Goal: Navigation & Orientation: Understand site structure

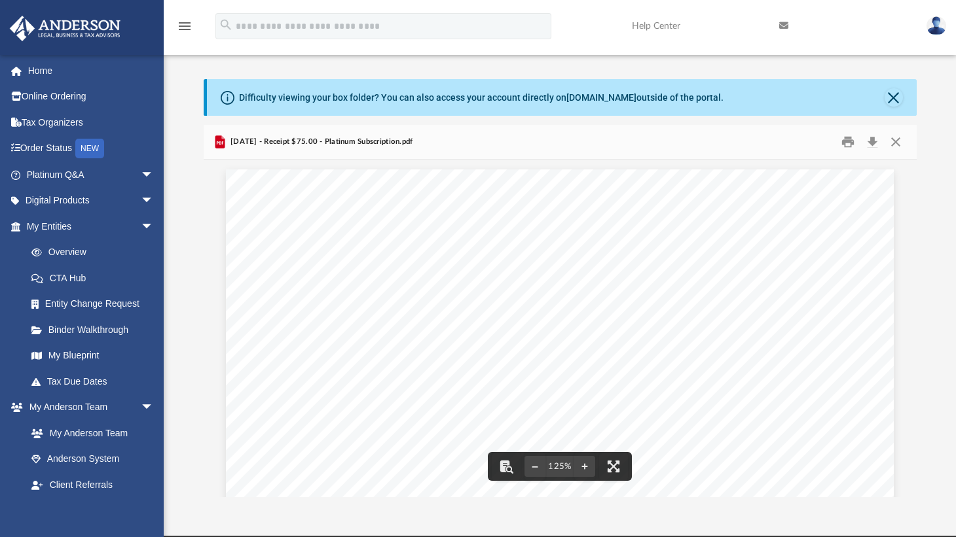
scroll to position [26, 0]
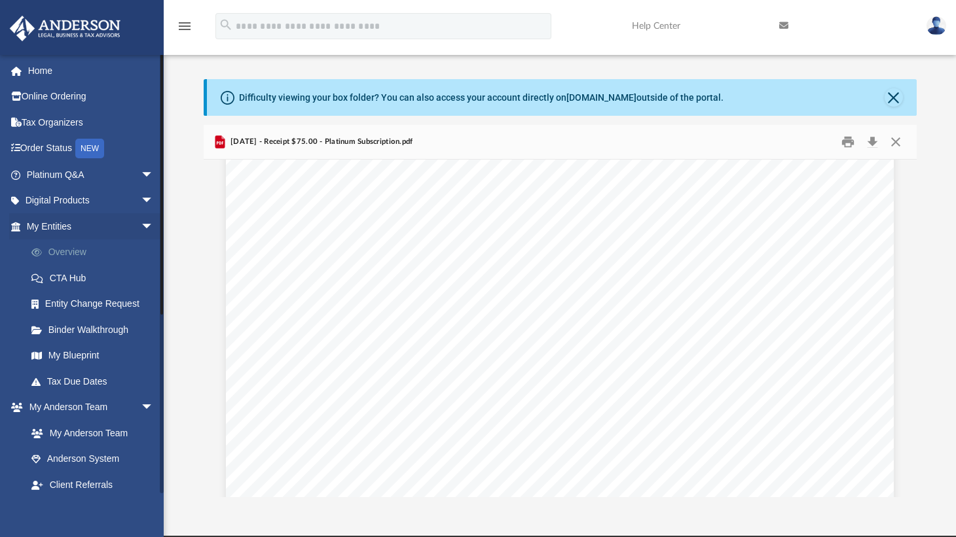
click at [76, 250] on link "Overview" at bounding box center [95, 253] width 155 height 26
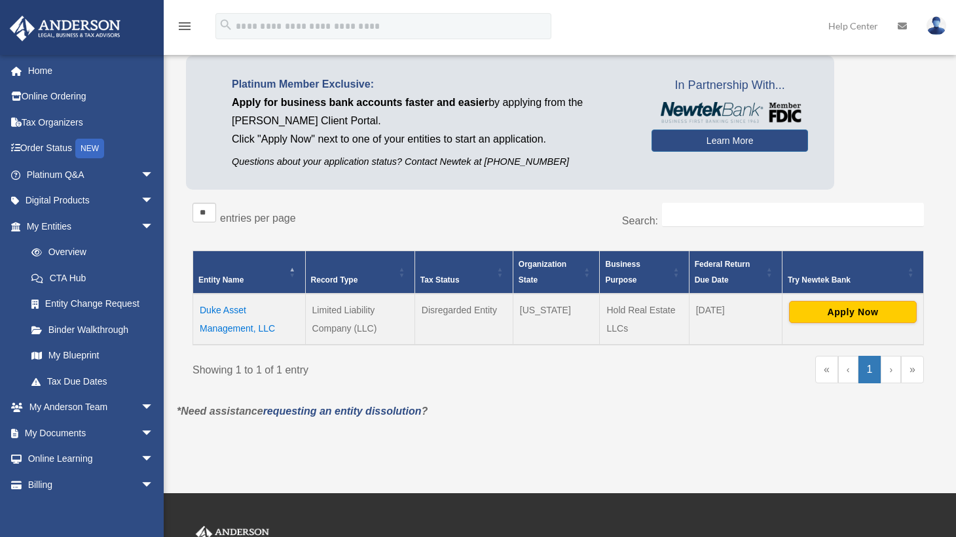
scroll to position [79, 0]
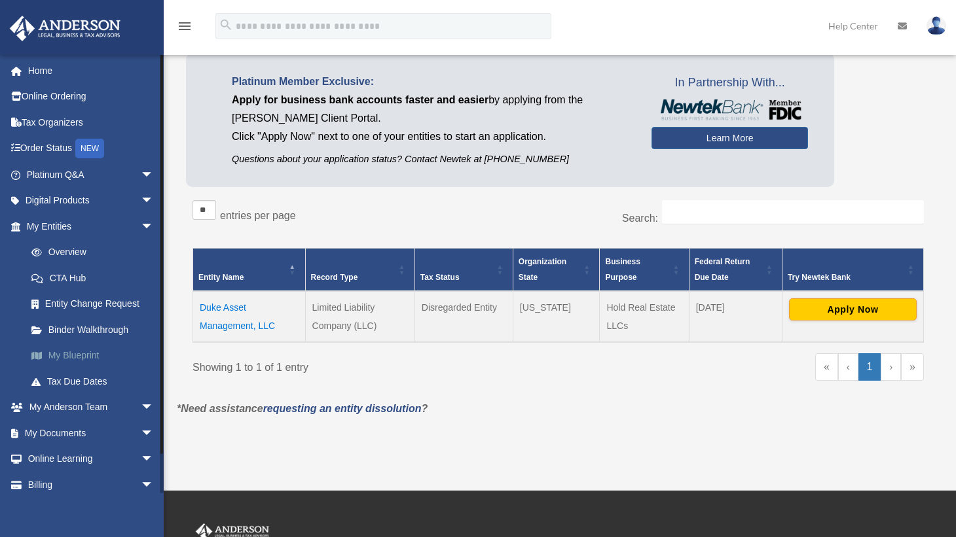
click at [82, 351] on link "My Blueprint" at bounding box center [95, 356] width 155 height 26
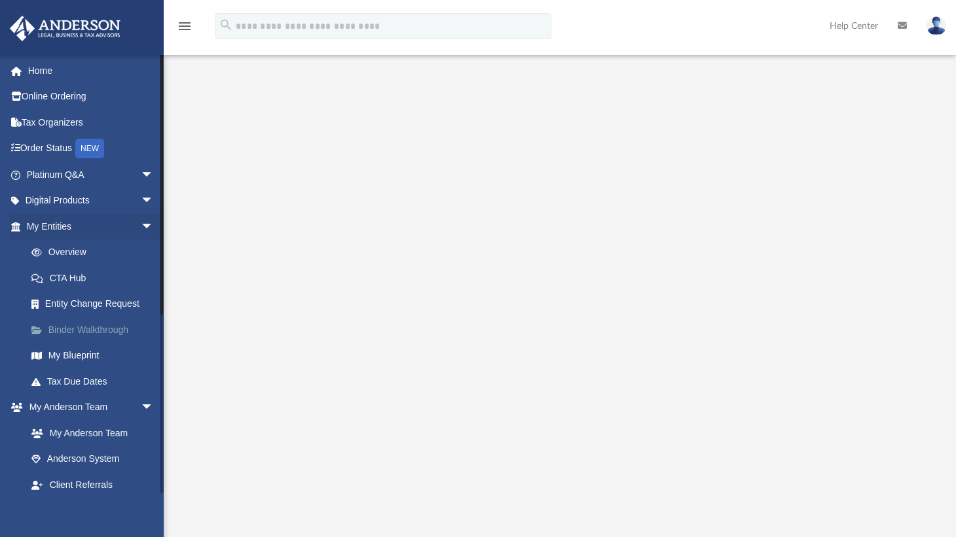
click at [86, 335] on link "Binder Walkthrough" at bounding box center [95, 330] width 155 height 26
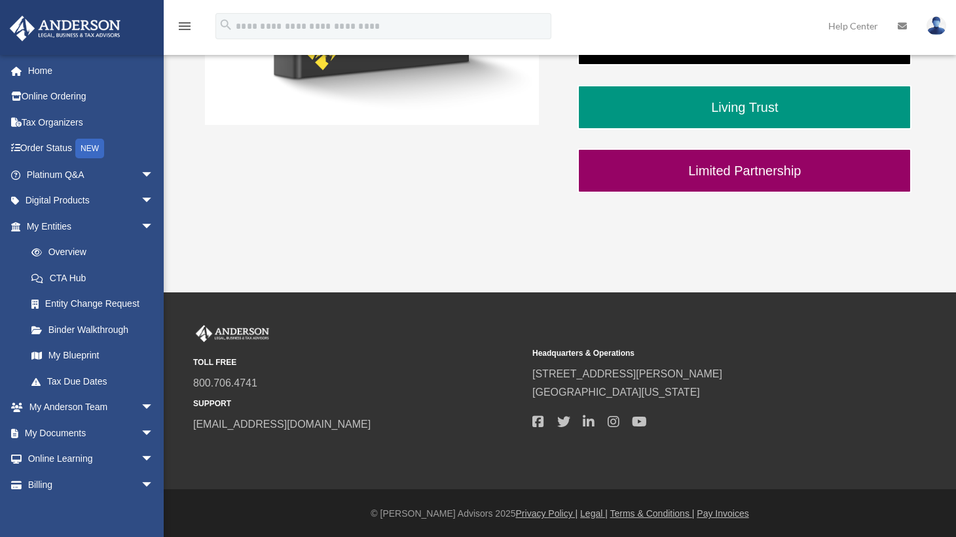
scroll to position [468, 0]
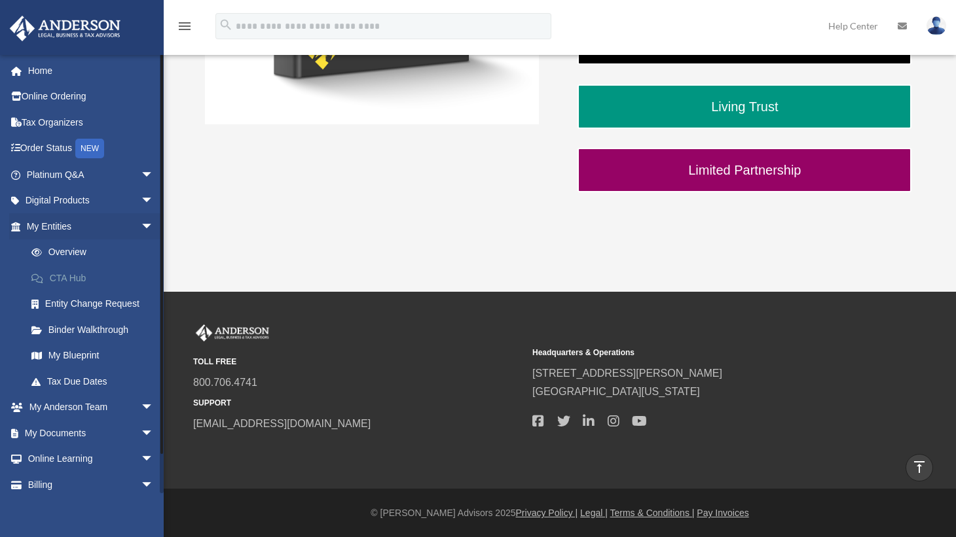
click at [81, 277] on link "CTA Hub" at bounding box center [95, 278] width 155 height 26
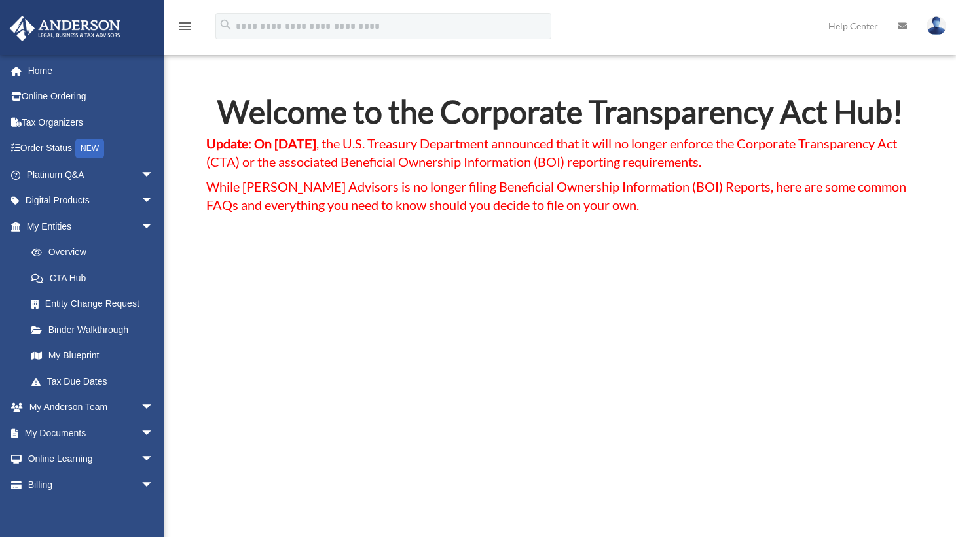
click at [212, 303] on div "Welcome to the Corporate Transparency Act Hub! Update: On March 2, 2025 , the U…" at bounding box center [559, 496] width 707 height 800
click at [141, 433] on span "arrow_drop_down" at bounding box center [154, 433] width 26 height 27
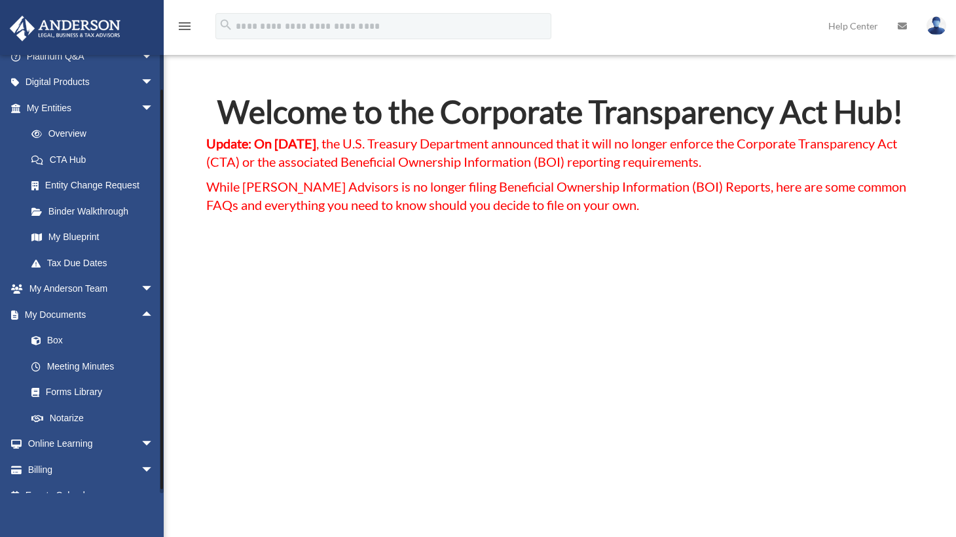
scroll to position [136, 0]
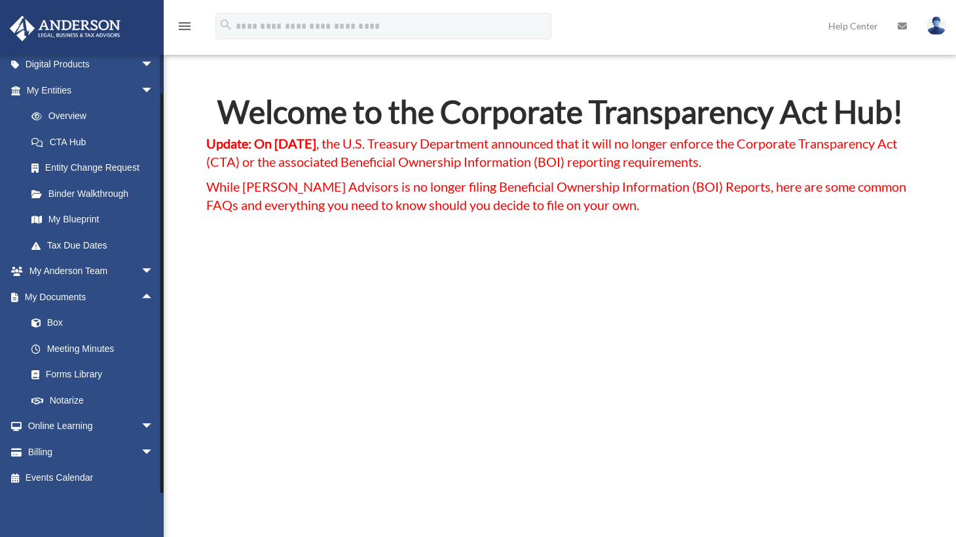
drag, startPoint x: 160, startPoint y: 75, endPoint x: 165, endPoint y: 115, distance: 40.2
click at [141, 63] on span "arrow_drop_down" at bounding box center [154, 65] width 26 height 27
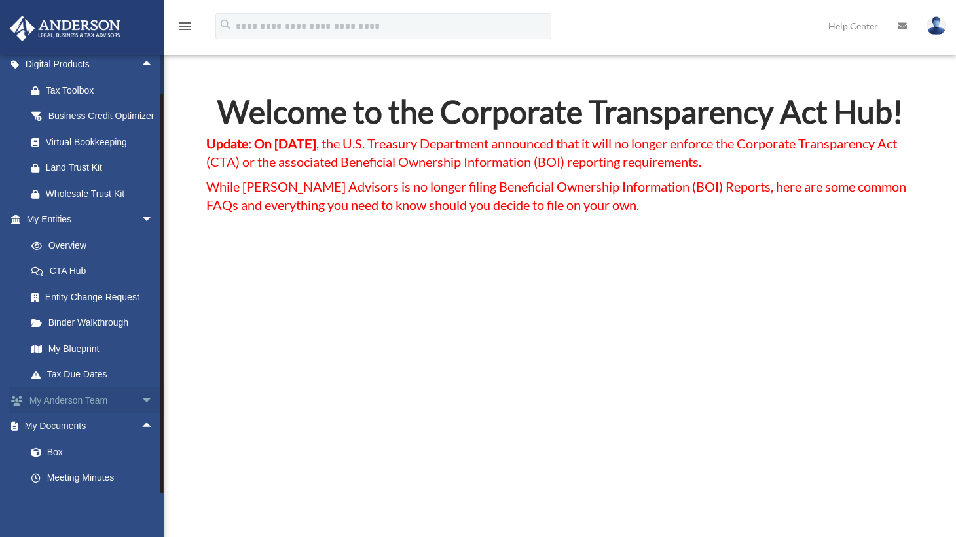
click at [141, 414] on span "arrow_drop_down" at bounding box center [154, 401] width 26 height 27
click at [162, 424] on div at bounding box center [161, 294] width 3 height 400
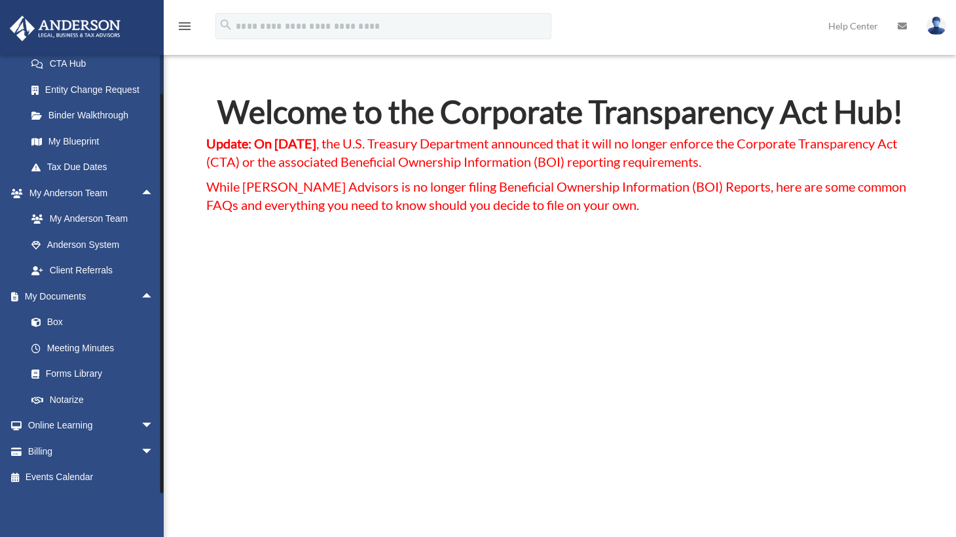
drag, startPoint x: 162, startPoint y: 405, endPoint x: 165, endPoint y: 450, distance: 45.3
click at [141, 192] on span "arrow_drop_up" at bounding box center [154, 193] width 26 height 27
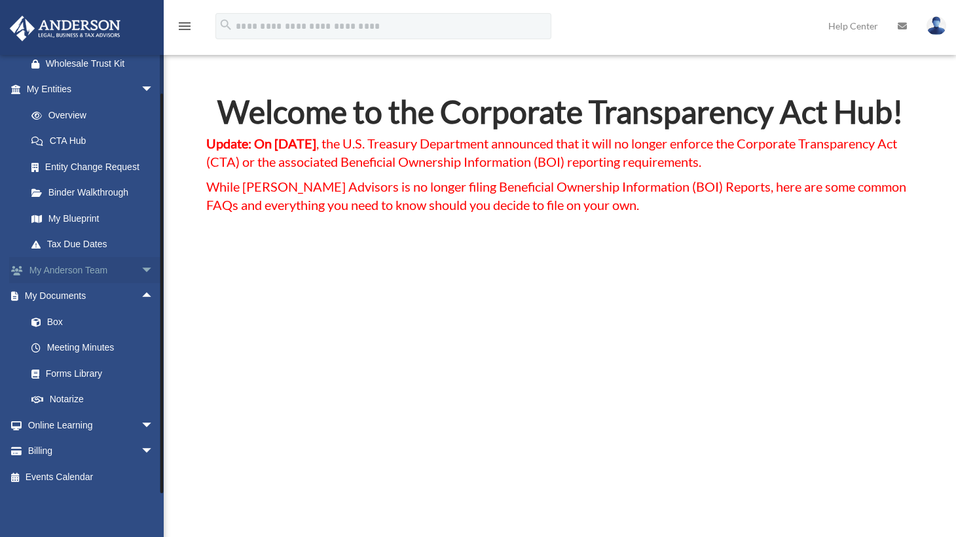
click at [141, 268] on span "arrow_drop_down" at bounding box center [154, 270] width 26 height 27
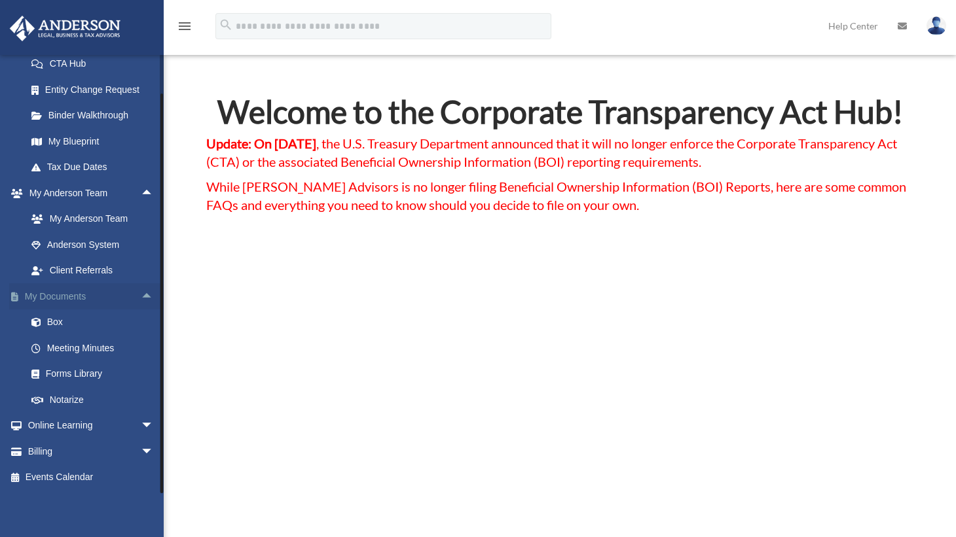
click at [141, 299] on span "arrow_drop_up" at bounding box center [154, 296] width 26 height 27
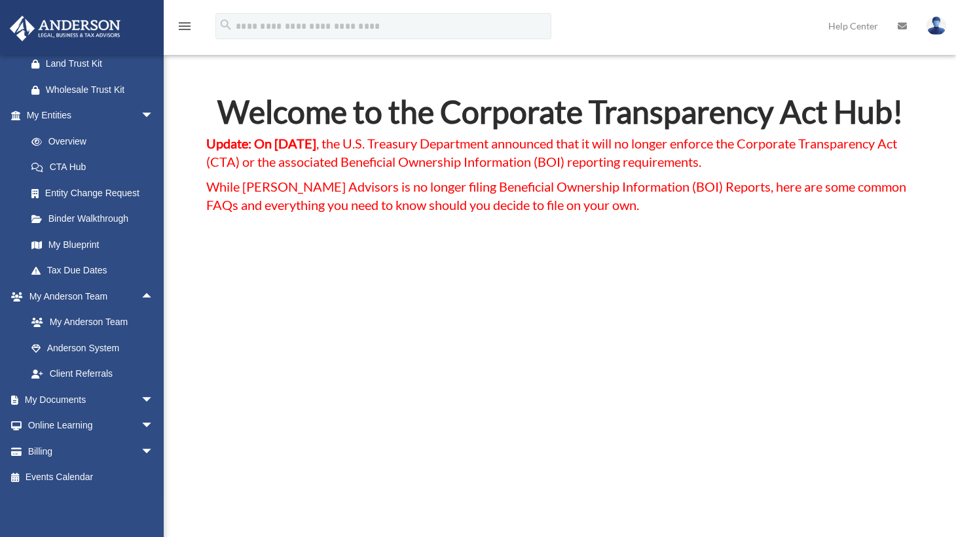
click at [141, 113] on span "arrow_drop_down" at bounding box center [154, 116] width 26 height 27
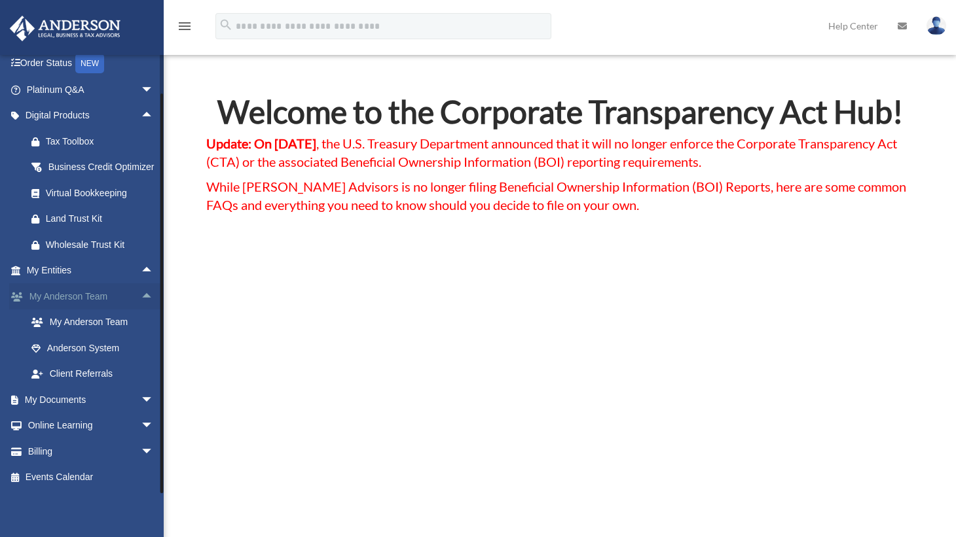
click at [141, 295] on span "arrow_drop_up" at bounding box center [154, 296] width 26 height 27
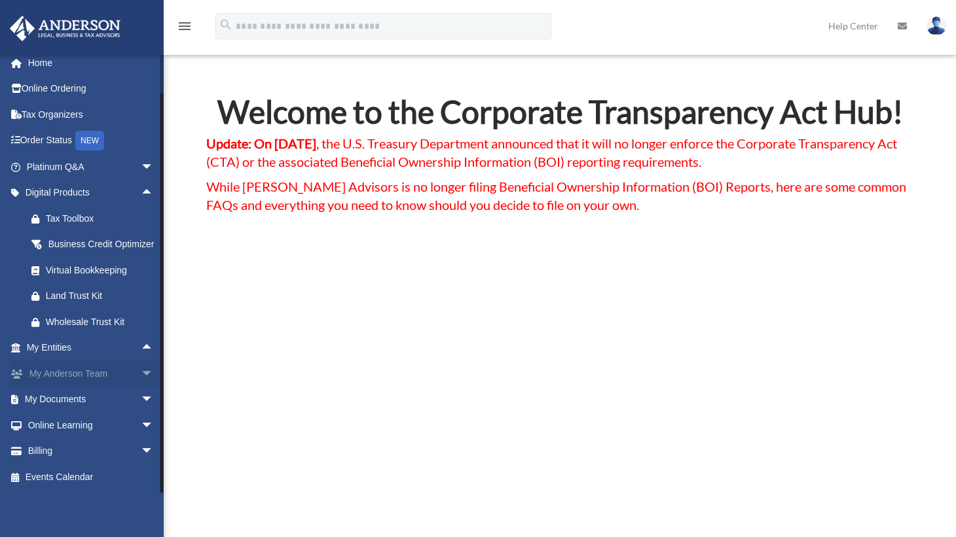
scroll to position [23, 0]
click at [141, 180] on span "arrow_drop_up" at bounding box center [154, 193] width 26 height 27
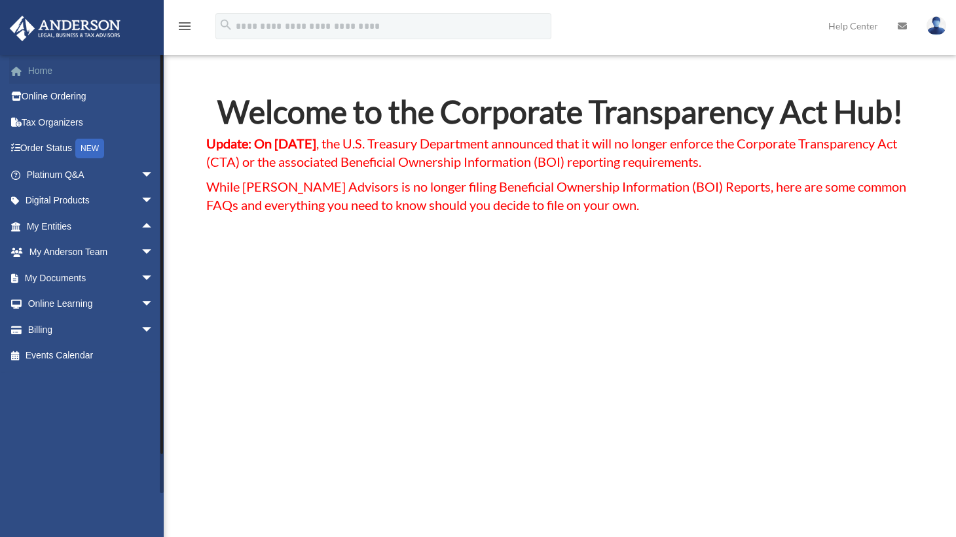
click at [46, 71] on link "Home" at bounding box center [91, 71] width 164 height 26
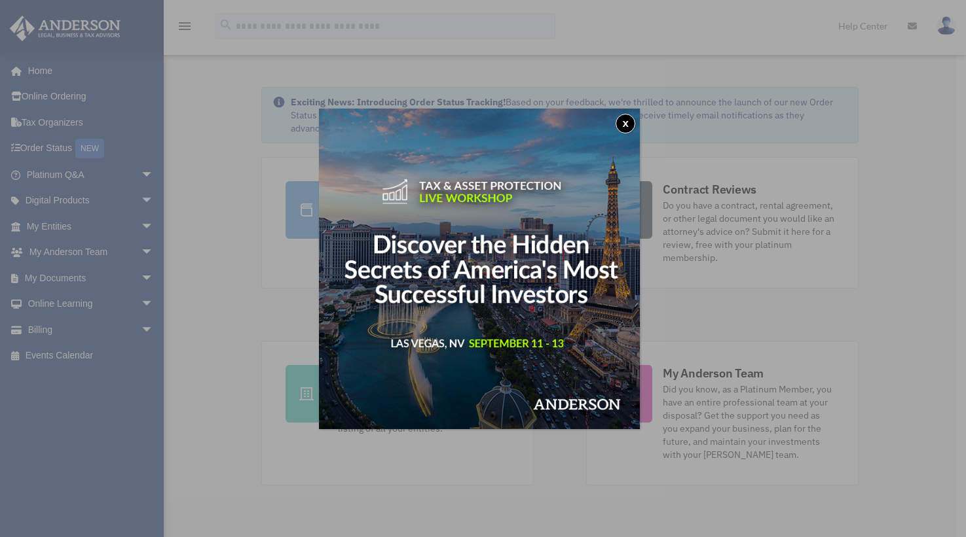
click at [626, 122] on button "x" at bounding box center [625, 124] width 20 height 20
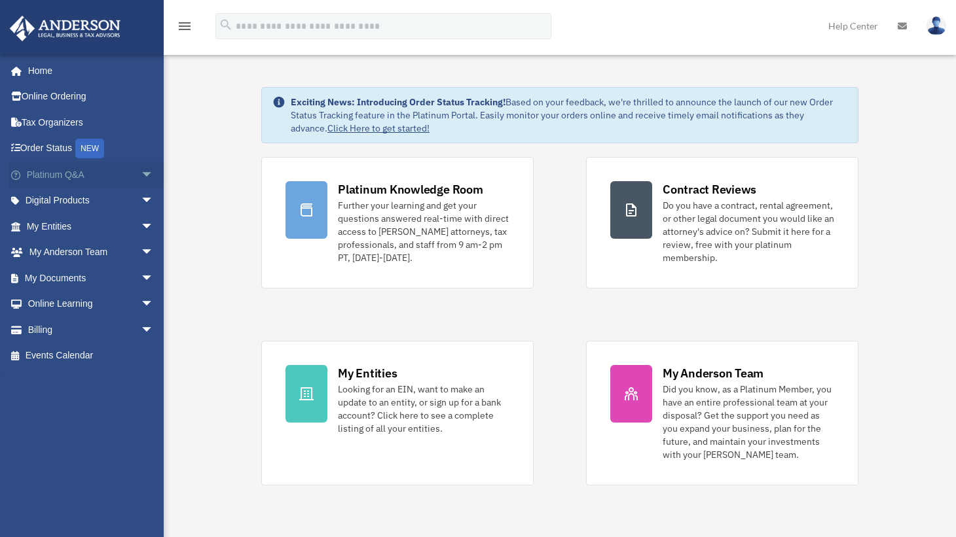
click at [141, 174] on span "arrow_drop_down" at bounding box center [154, 175] width 26 height 27
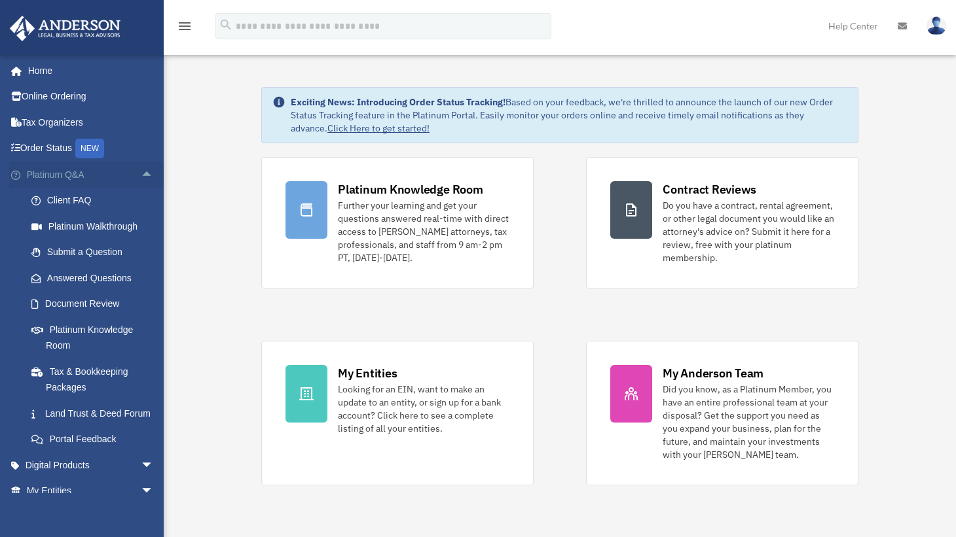
click at [141, 174] on span "arrow_drop_up" at bounding box center [154, 175] width 26 height 27
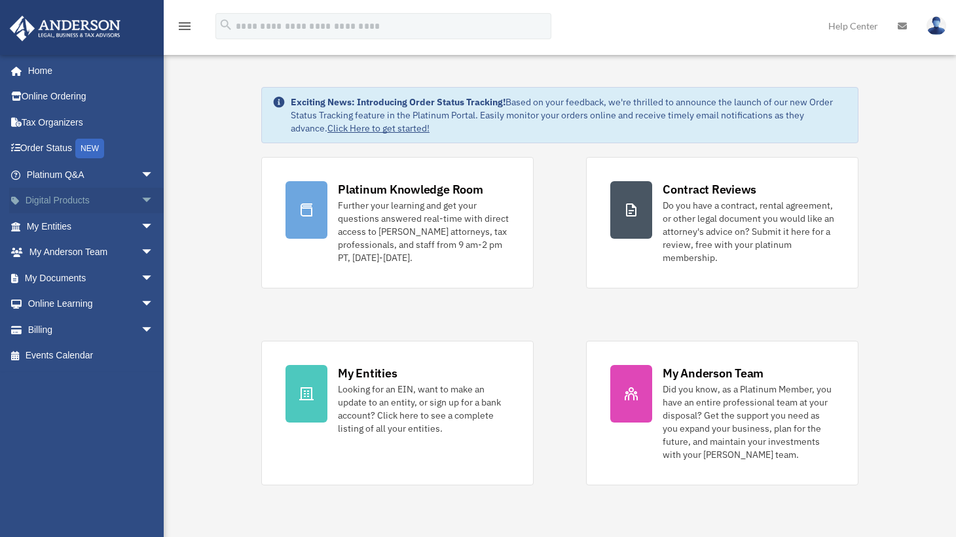
click at [141, 199] on span "arrow_drop_down" at bounding box center [154, 201] width 26 height 27
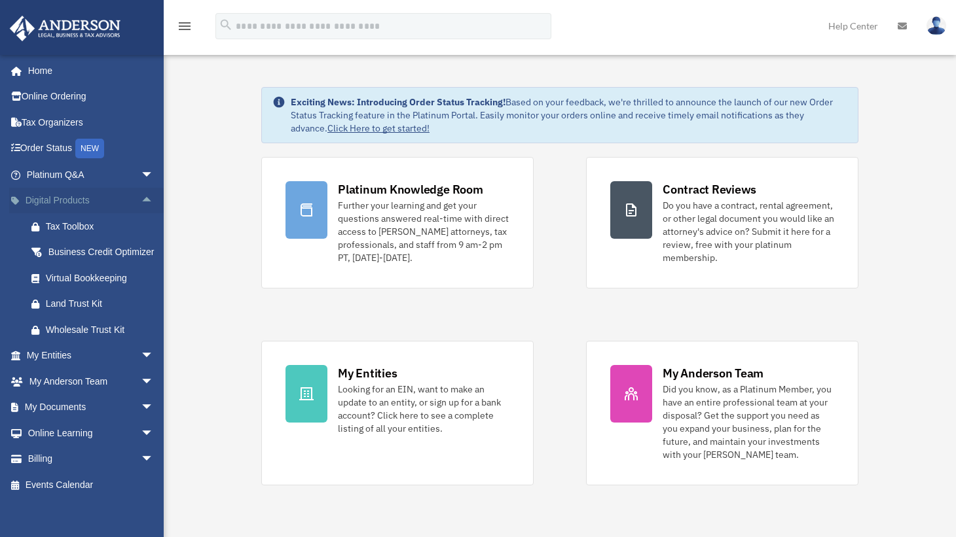
click at [141, 199] on span "arrow_drop_up" at bounding box center [154, 201] width 26 height 27
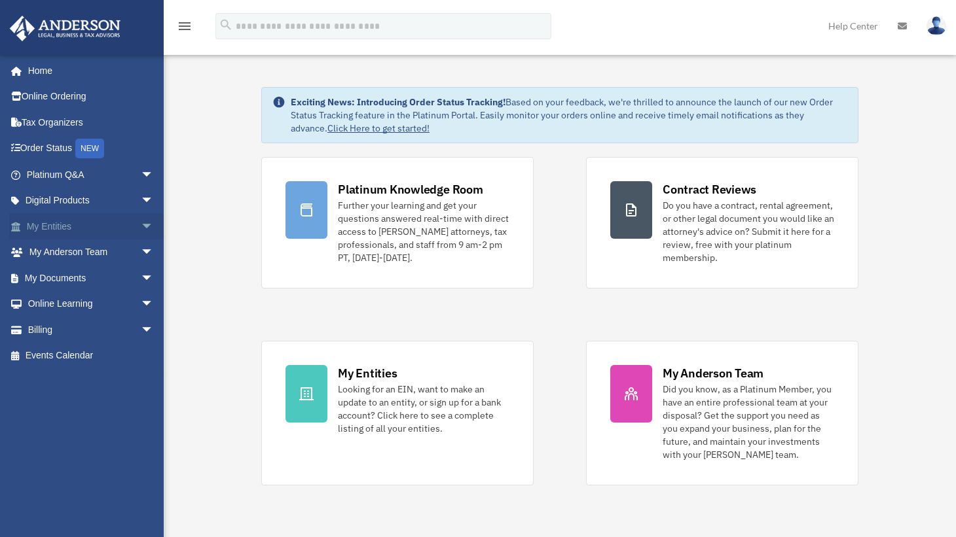
click at [141, 223] on span "arrow_drop_down" at bounding box center [154, 226] width 26 height 27
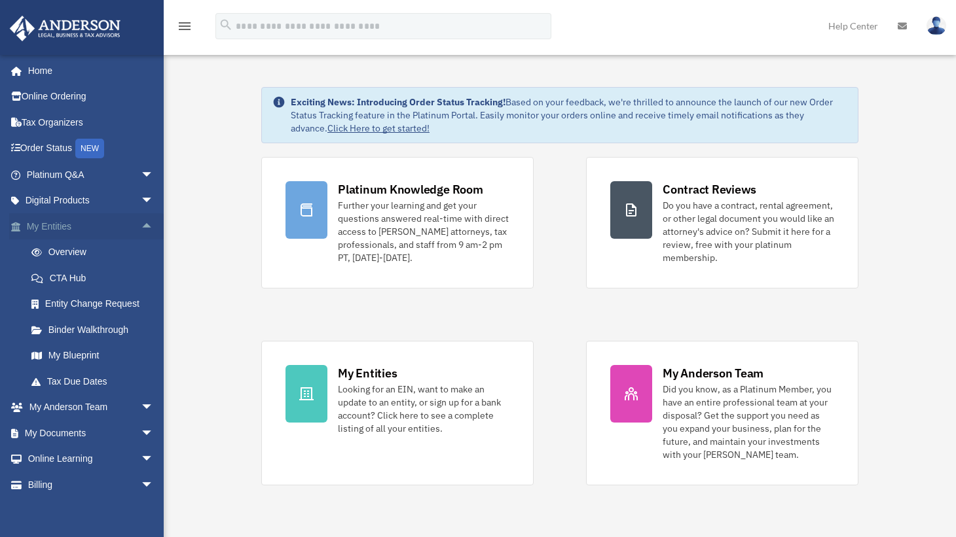
click at [141, 223] on span "arrow_drop_up" at bounding box center [154, 226] width 26 height 27
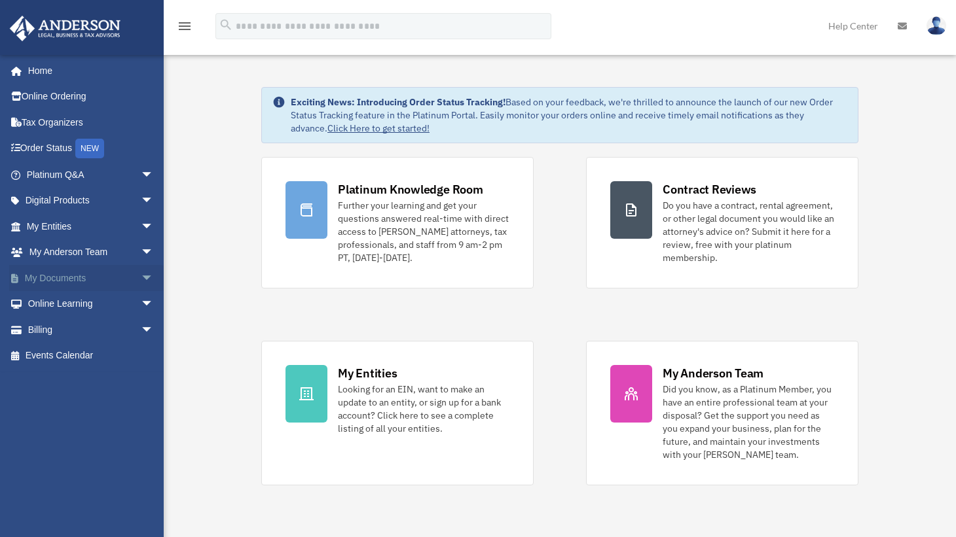
click at [141, 279] on span "arrow_drop_down" at bounding box center [154, 278] width 26 height 27
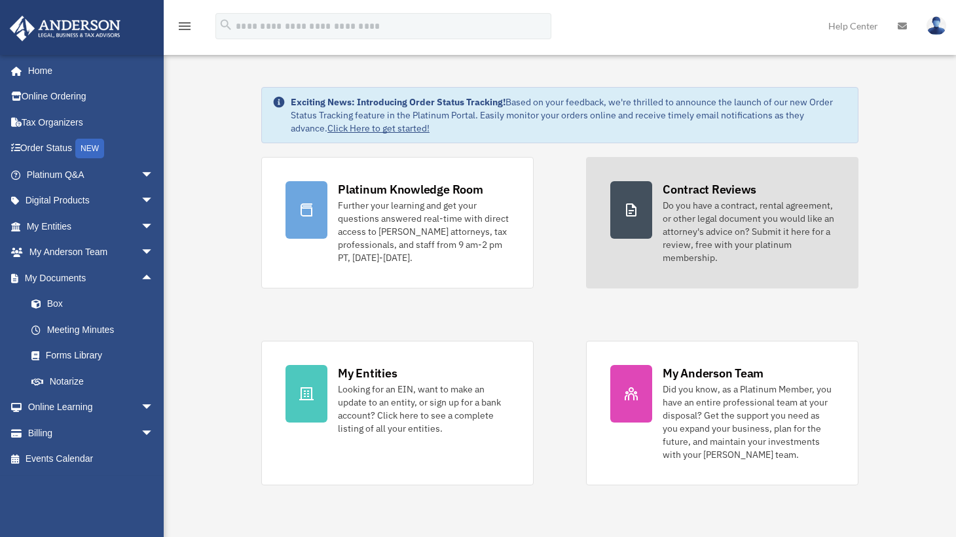
click at [687, 184] on div "Contract Reviews" at bounding box center [710, 189] width 94 height 16
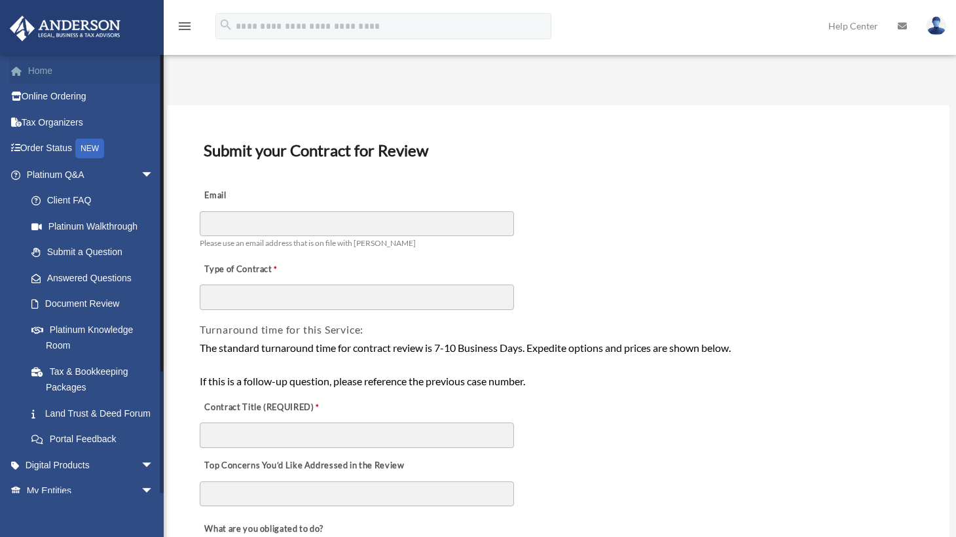
click at [36, 77] on link "Home" at bounding box center [91, 71] width 164 height 26
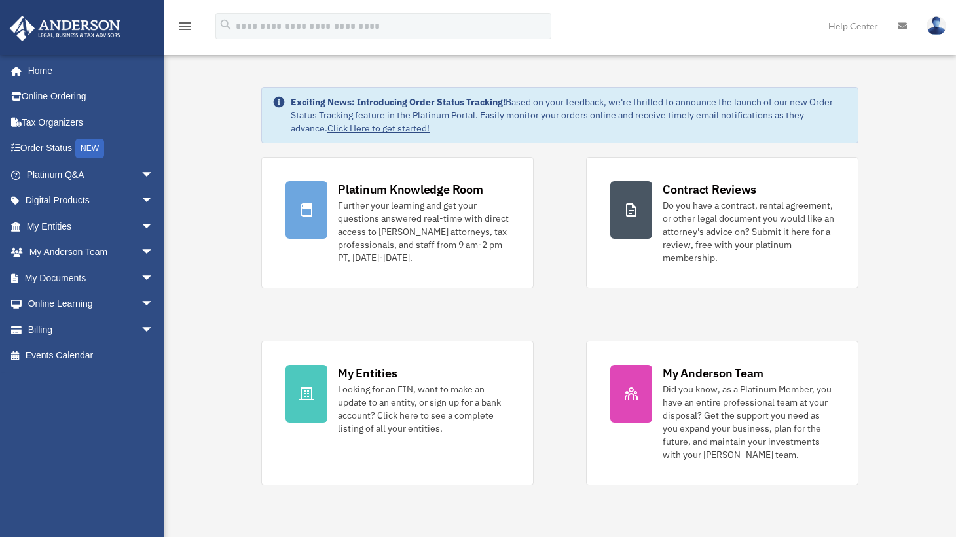
click at [36, 77] on link "Home" at bounding box center [88, 71] width 158 height 26
click at [182, 24] on icon "menu" at bounding box center [185, 26] width 16 height 16
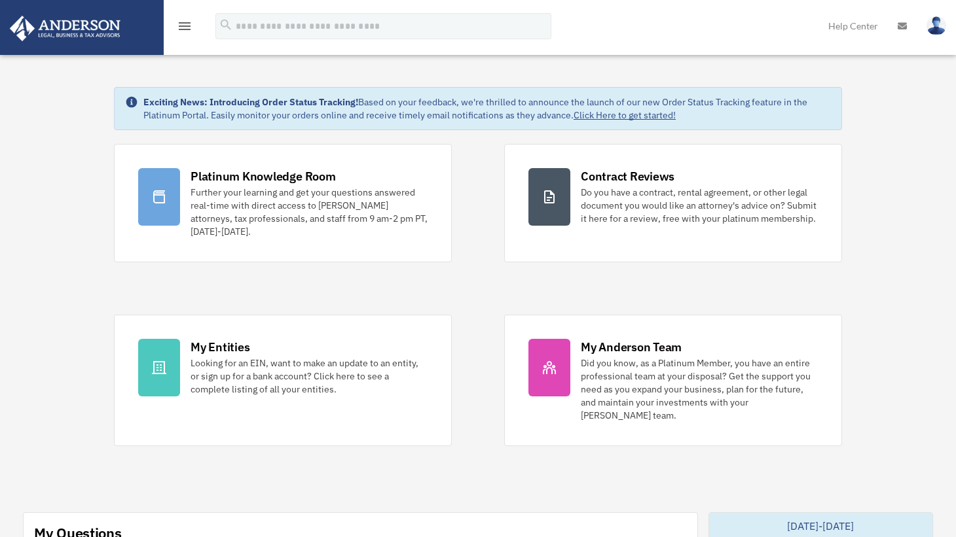
click at [182, 24] on icon "menu" at bounding box center [185, 26] width 16 height 16
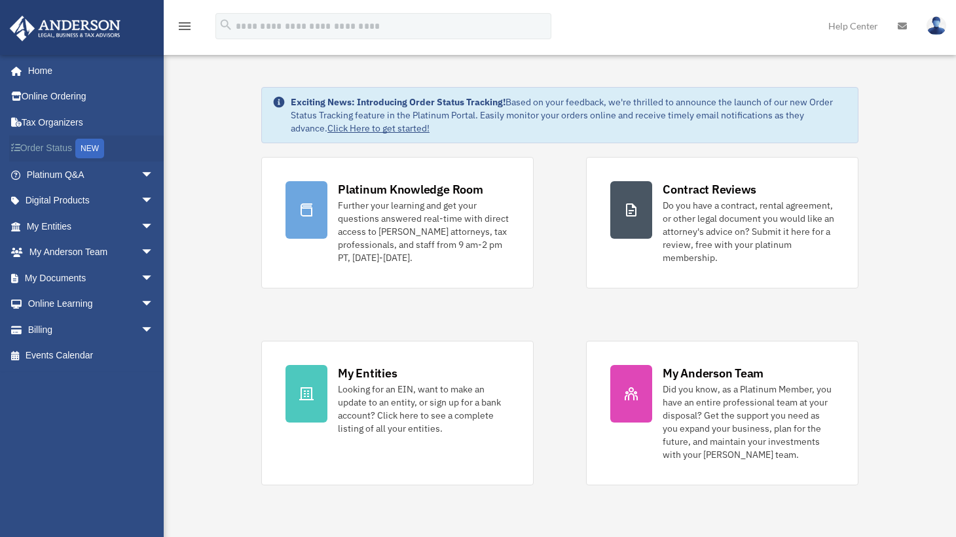
click at [57, 143] on link "Order Status NEW" at bounding box center [91, 149] width 164 height 27
click at [141, 201] on span "arrow_drop_down" at bounding box center [154, 201] width 26 height 27
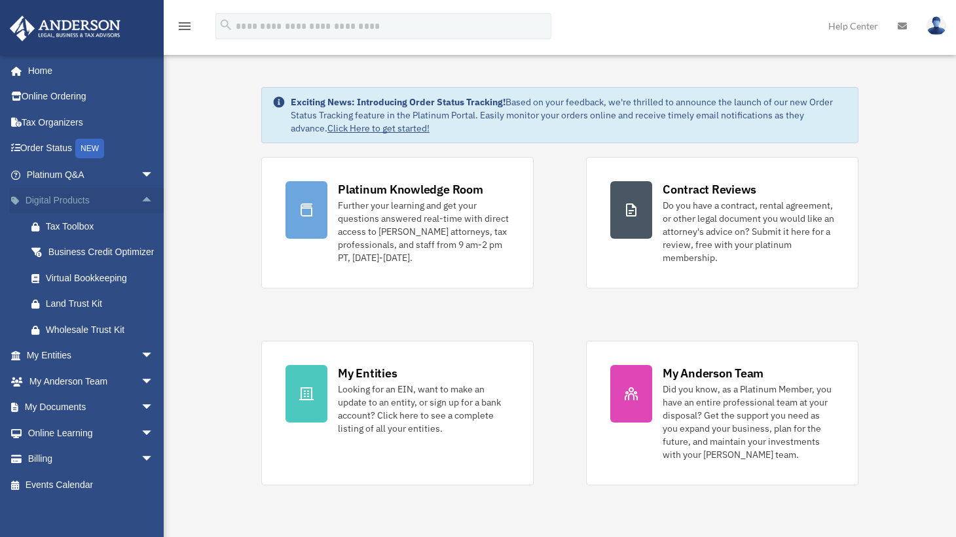
click at [141, 201] on span "arrow_drop_up" at bounding box center [154, 201] width 26 height 27
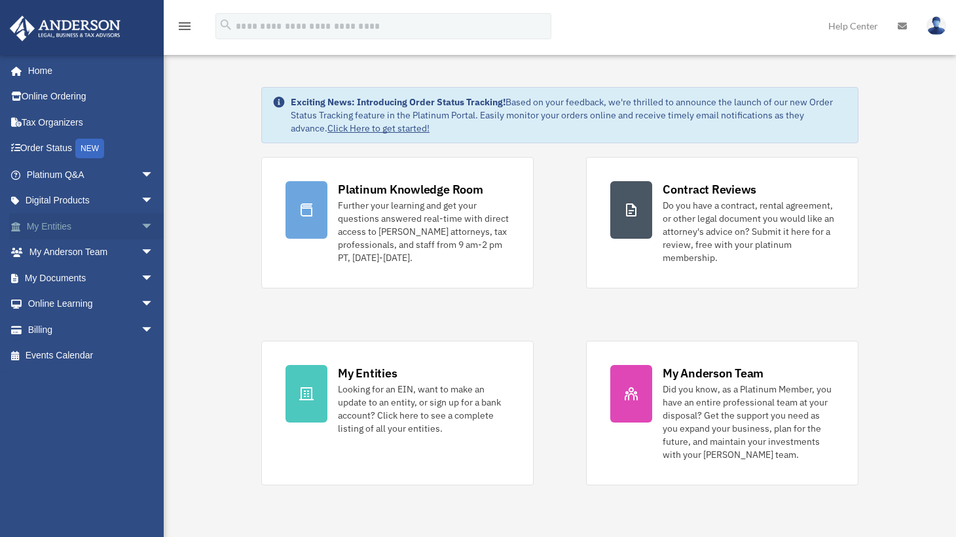
click at [141, 224] on span "arrow_drop_down" at bounding box center [154, 226] width 26 height 27
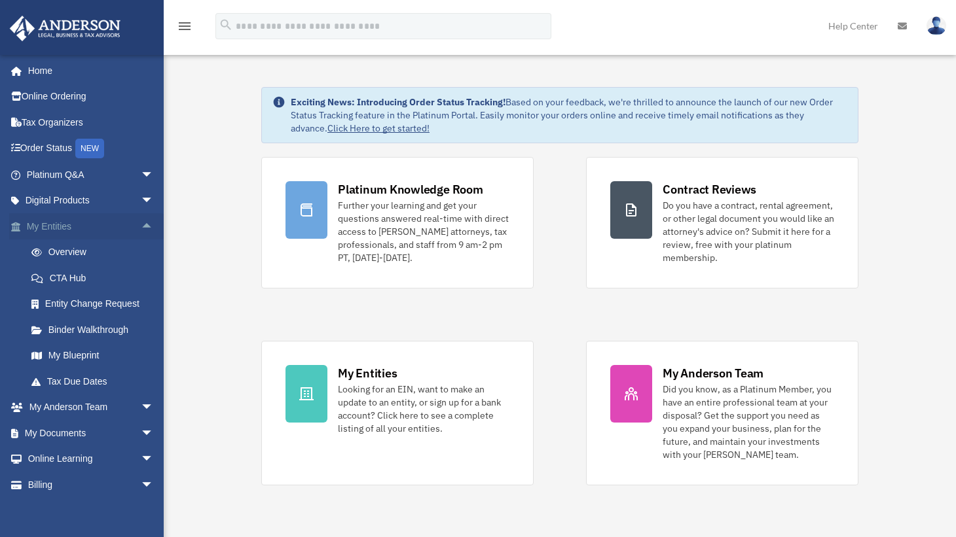
click at [141, 224] on span "arrow_drop_up" at bounding box center [154, 226] width 26 height 27
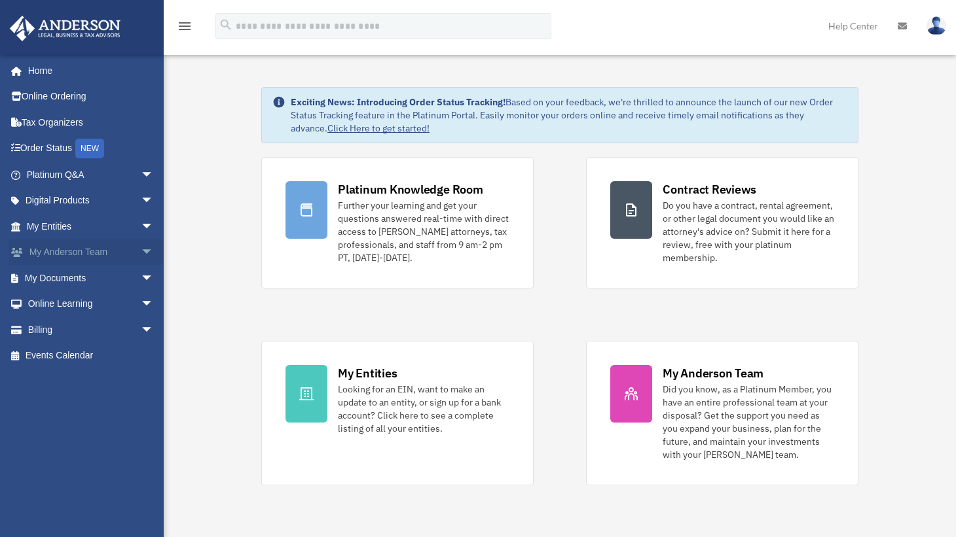
click at [141, 251] on span "arrow_drop_down" at bounding box center [154, 253] width 26 height 27
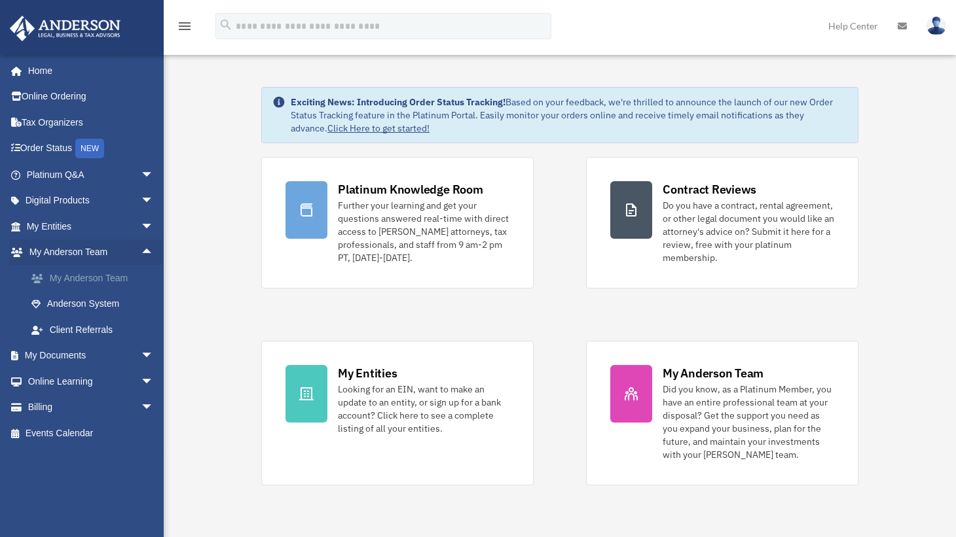
click at [118, 281] on link "My Anderson Team" at bounding box center [95, 278] width 155 height 26
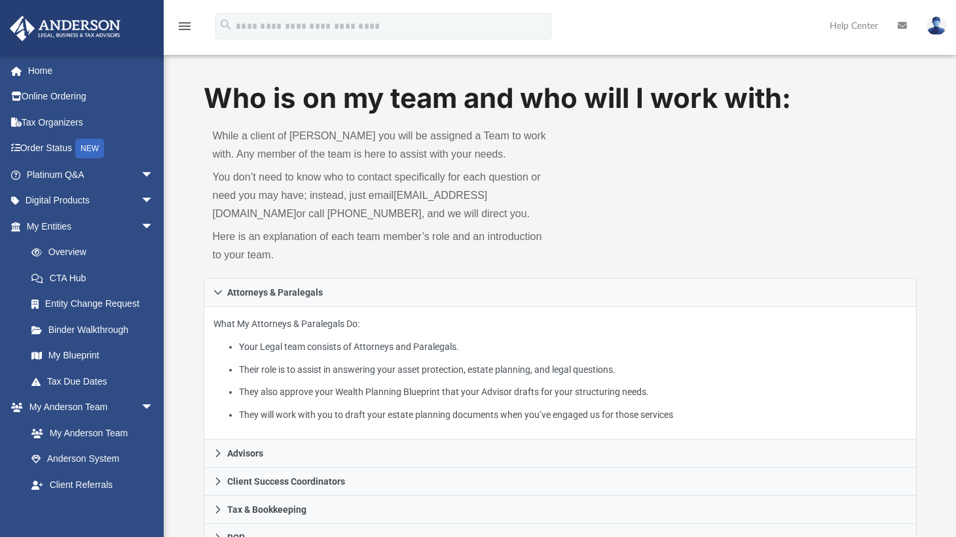
click at [191, 271] on div "Who is on my team and who will I work with: While a client of [PERSON_NAME] you…" at bounding box center [560, 538] width 792 height 919
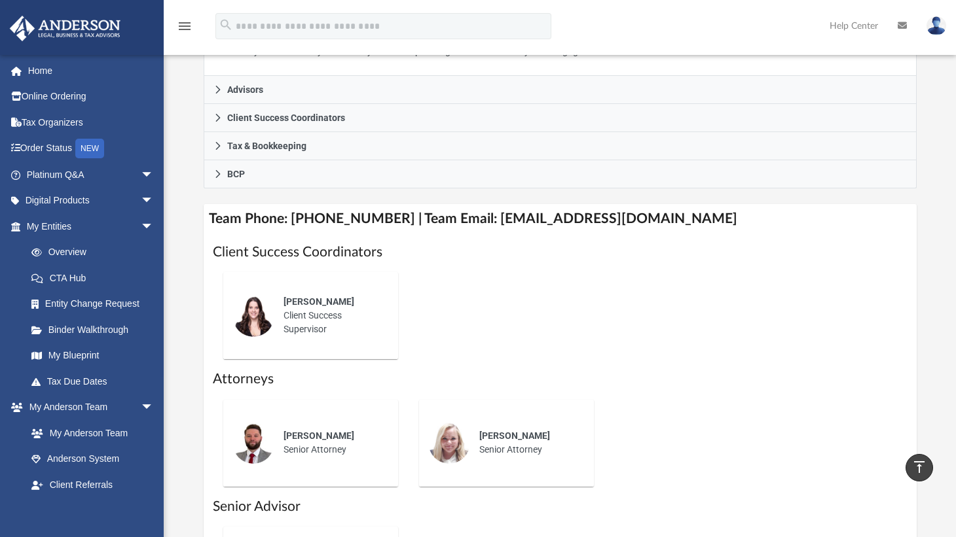
scroll to position [390, 0]
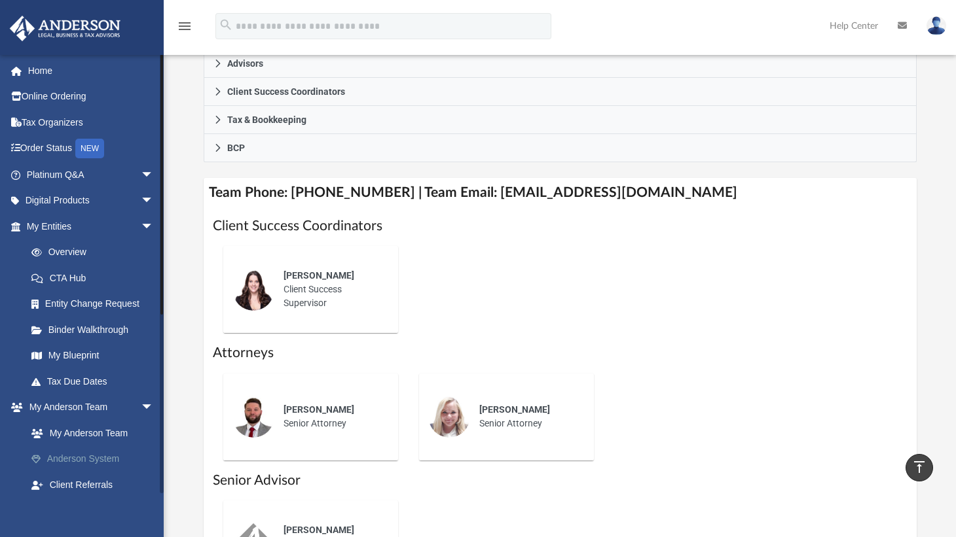
click at [109, 459] on link "Anderson System" at bounding box center [95, 459] width 155 height 26
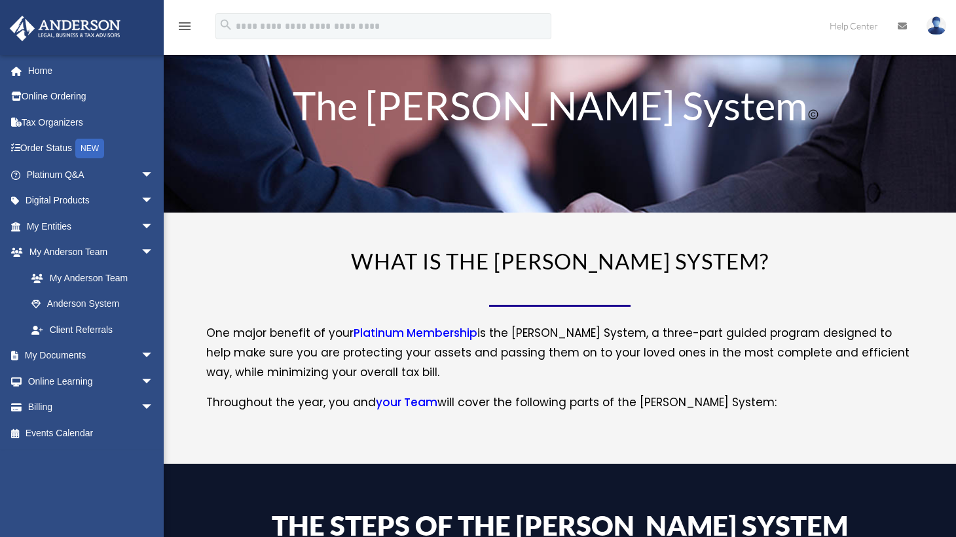
click at [191, 277] on div "WHAT IS THE [PERSON_NAME] SYSTEM? One major benefit of your Platinum Membership…" at bounding box center [560, 337] width 792 height 253
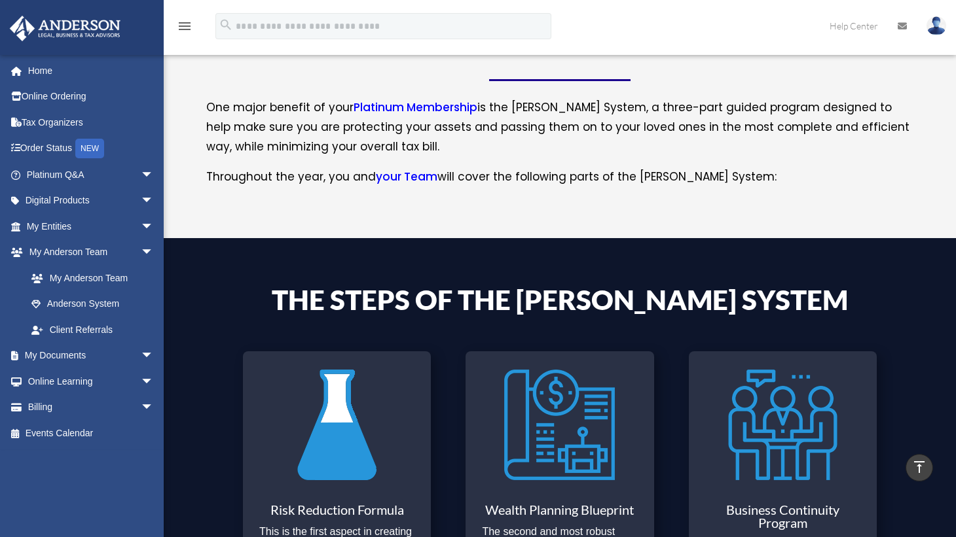
scroll to position [224, 0]
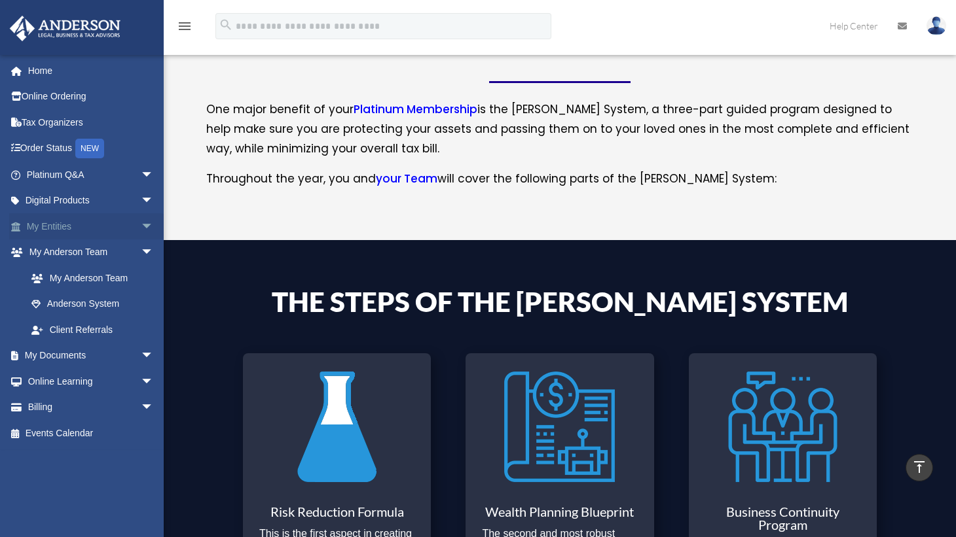
click at [141, 221] on span "arrow_drop_down" at bounding box center [154, 226] width 26 height 27
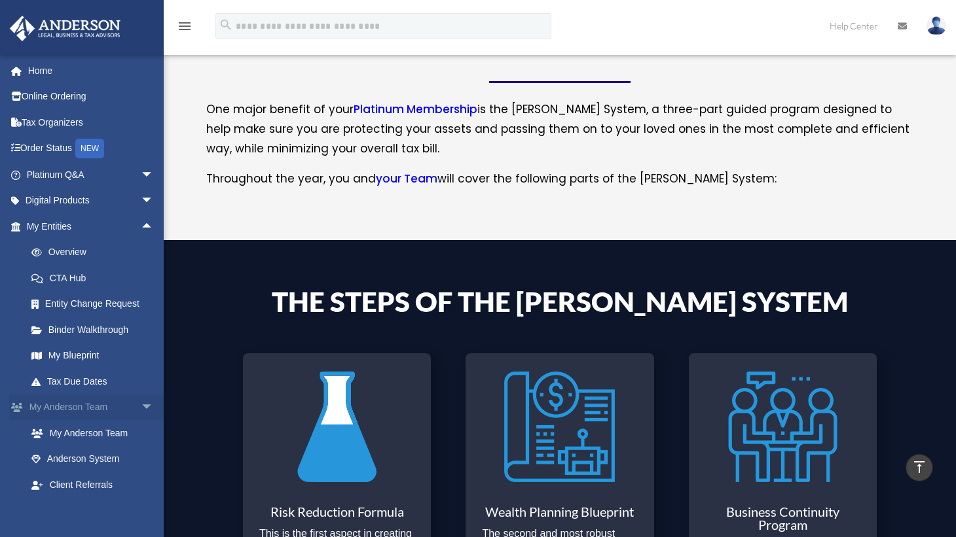
click at [141, 403] on span "arrow_drop_down" at bounding box center [154, 408] width 26 height 27
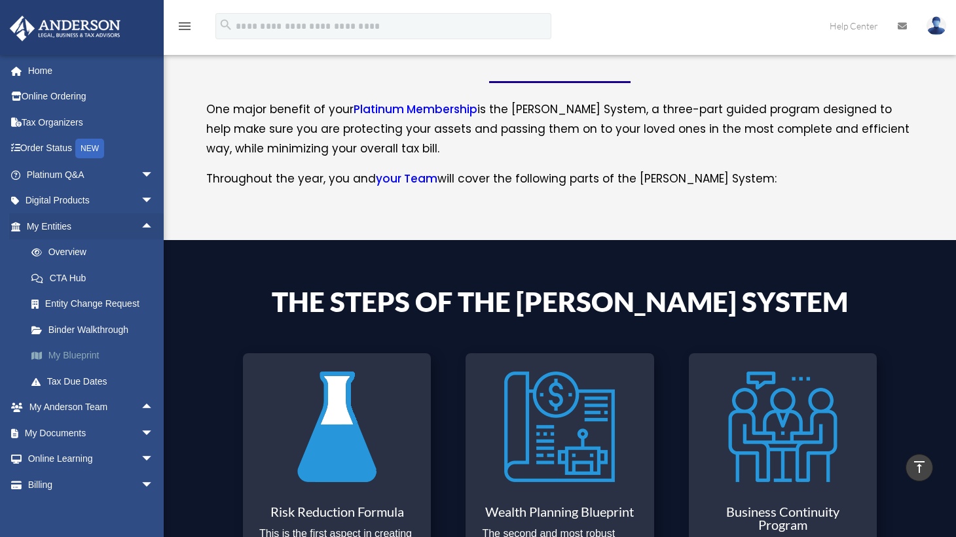
click at [79, 354] on link "My Blueprint" at bounding box center [95, 356] width 155 height 26
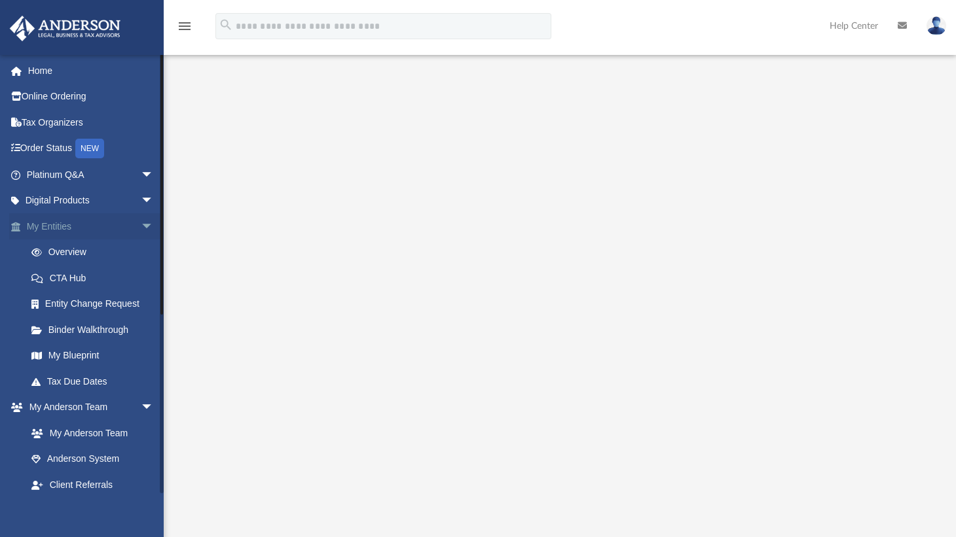
click at [141, 223] on span "arrow_drop_down" at bounding box center [154, 226] width 26 height 27
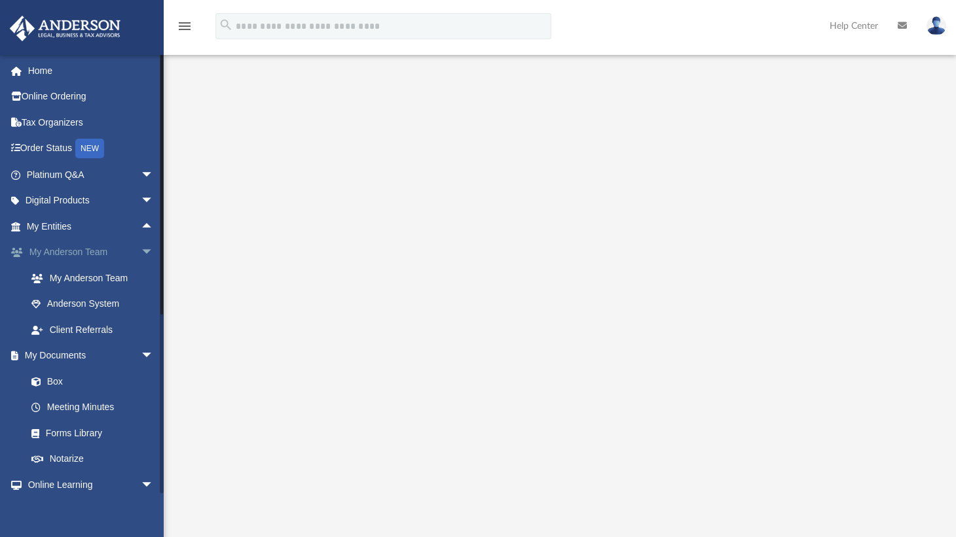
click at [141, 251] on span "arrow_drop_down" at bounding box center [154, 253] width 26 height 27
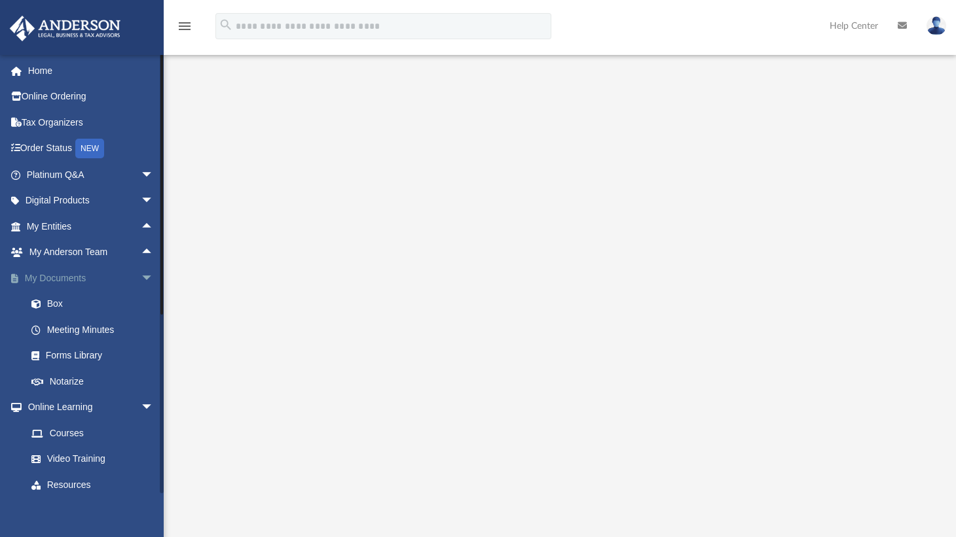
click at [141, 280] on span "arrow_drop_down" at bounding box center [154, 278] width 26 height 27
